Goal: Task Accomplishment & Management: Manage account settings

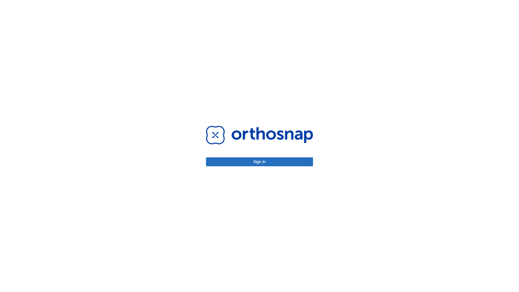
click at [259, 162] on button "Sign in" at bounding box center [259, 161] width 107 height 9
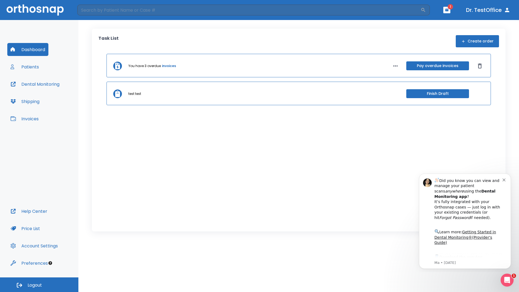
click at [39, 284] on span "Logout" at bounding box center [35, 285] width 14 height 6
